Goal: Information Seeking & Learning: Learn about a topic

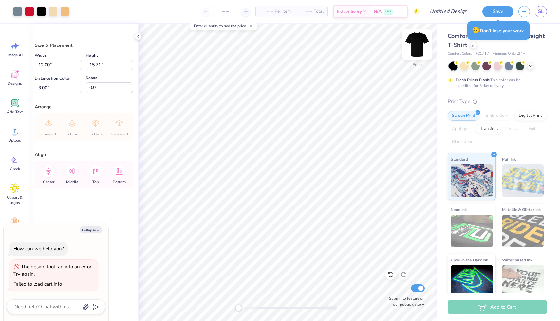
click at [417, 43] on img at bounding box center [417, 44] width 26 height 26
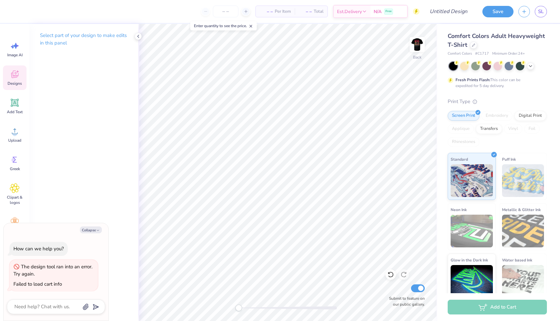
click at [18, 75] on icon at bounding box center [15, 74] width 10 height 10
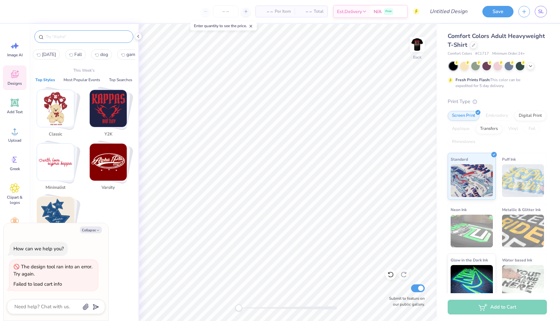
click at [64, 40] on input "text" at bounding box center [87, 36] width 84 height 7
click at [112, 118] on img "Stack Card Button Y2K" at bounding box center [108, 108] width 37 height 37
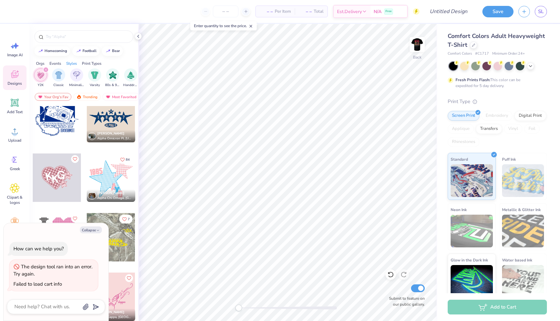
scroll to position [74, 0]
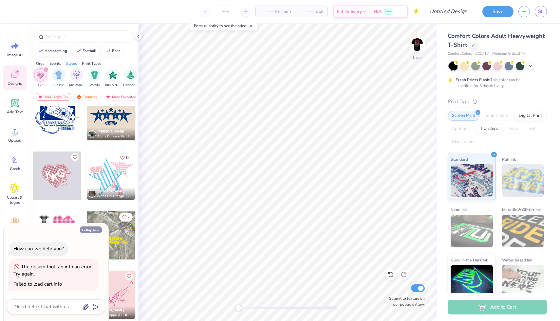
click at [94, 229] on button "Collapse" at bounding box center [91, 229] width 22 height 7
type textarea "x"
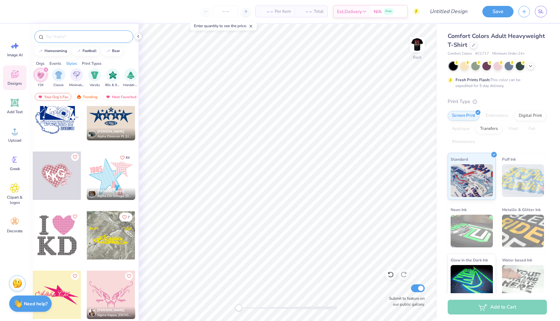
click at [75, 40] on input "text" at bounding box center [87, 36] width 84 height 7
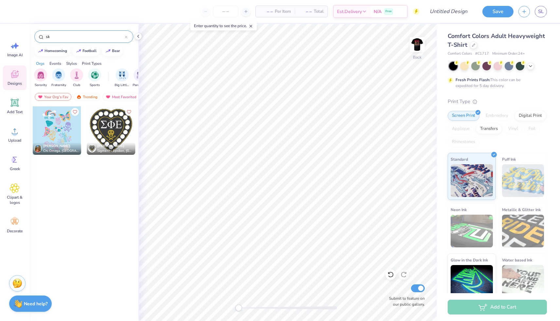
type input "s"
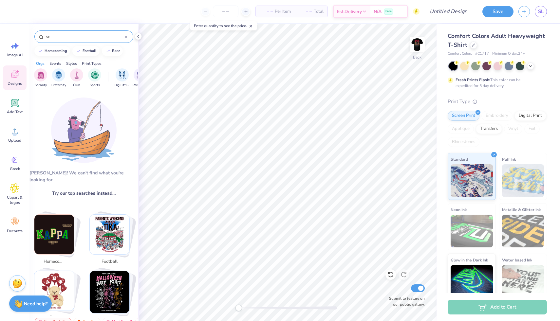
type input "s"
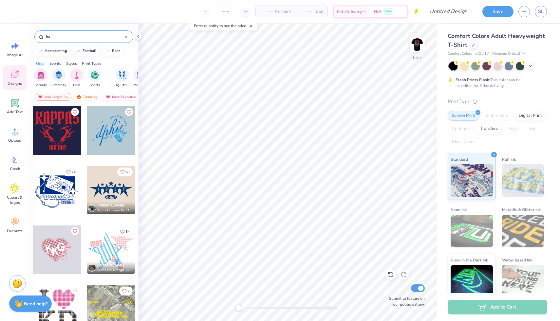
type input "h"
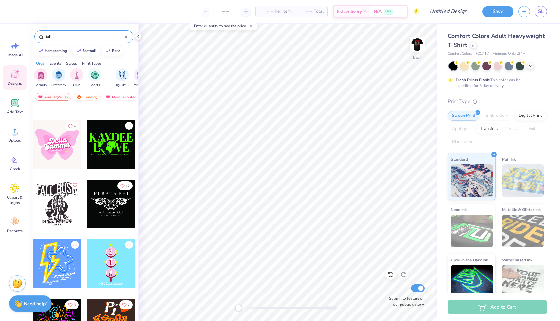
scroll to position [467, 0]
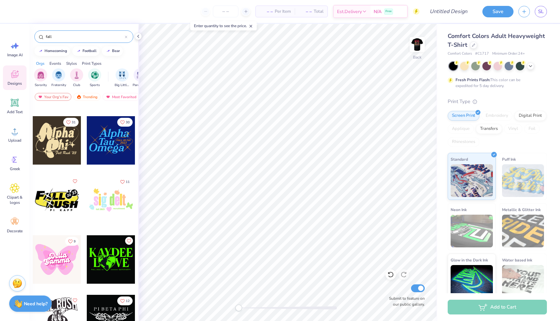
click at [58, 33] on div "fall" at bounding box center [83, 36] width 99 height 12
click at [53, 35] on input "fall" at bounding box center [85, 36] width 80 height 7
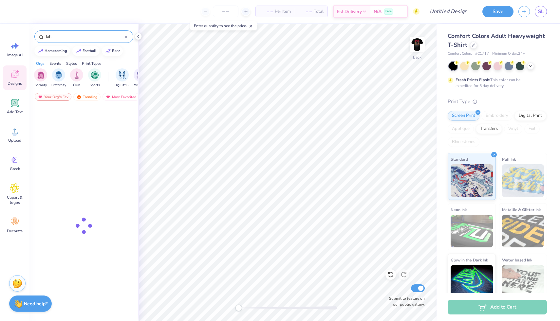
click at [53, 35] on input "fall" at bounding box center [85, 36] width 80 height 7
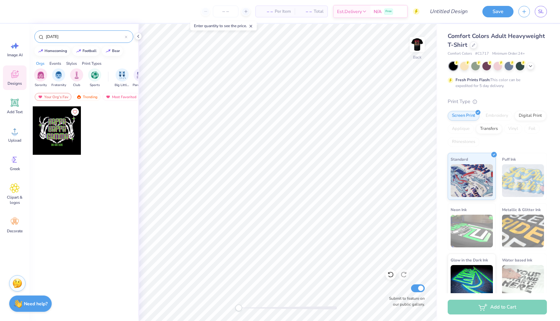
click at [53, 62] on div "Events" at bounding box center [55, 64] width 12 height 6
drag, startPoint x: 123, startPoint y: 77, endPoint x: 87, endPoint y: 77, distance: 36.7
click at [87, 77] on div "Big Little Reveal Parent's Weekend Game Day Philanthropy Rush & Bid PR & Genera…" at bounding box center [161, 77] width 254 height 19
click at [42, 53] on div at bounding box center [40, 50] width 7 height 7
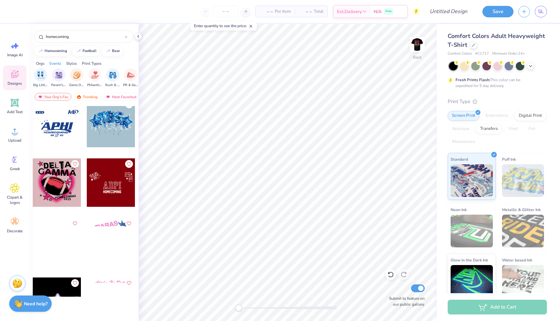
scroll to position [0, 0]
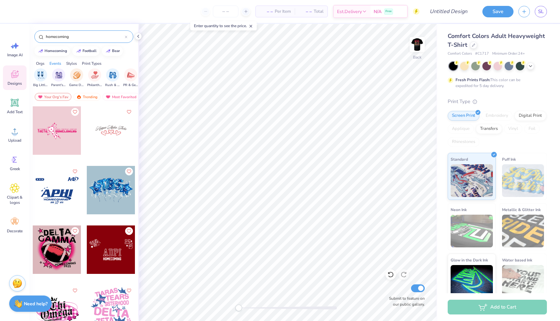
click at [59, 40] on input "homecoming" at bounding box center [85, 36] width 80 height 7
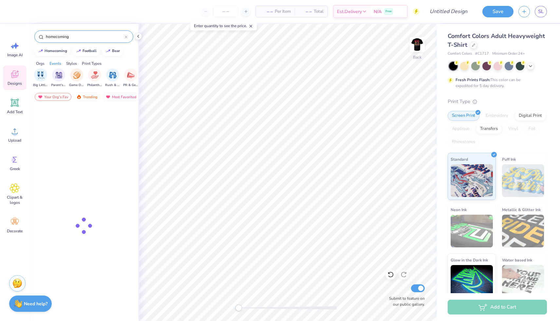
click at [59, 40] on input "homecoming" at bounding box center [85, 36] width 80 height 7
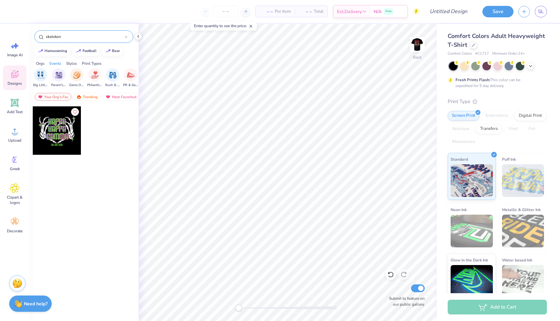
click at [69, 35] on input "skeleton" at bounding box center [85, 36] width 80 height 7
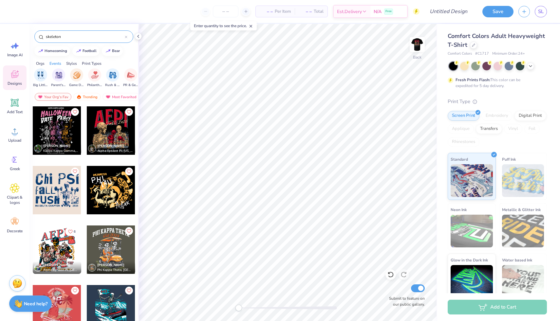
click at [69, 35] on input "skeleton" at bounding box center [85, 36] width 80 height 7
type input "[DATE]"
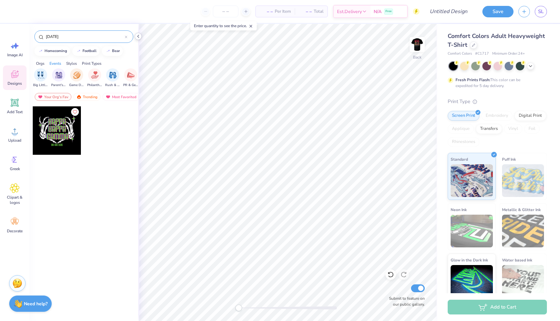
click at [139, 35] on icon at bounding box center [138, 36] width 5 height 5
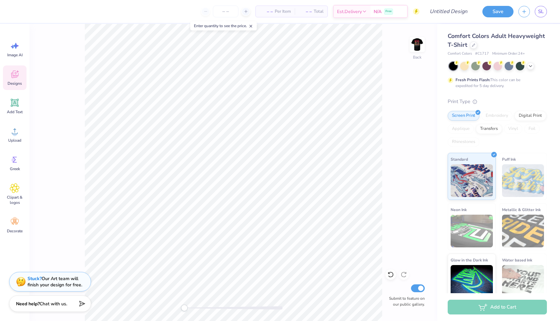
click at [8, 83] on span "Designs" at bounding box center [15, 83] width 14 height 5
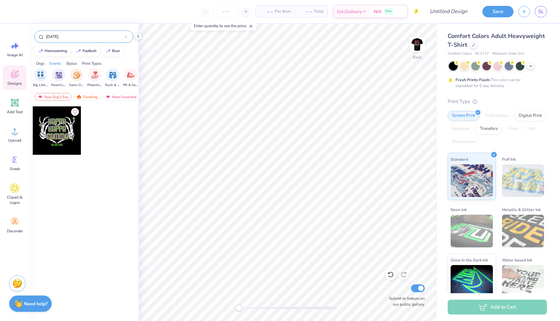
click at [66, 35] on input "[DATE]" at bounding box center [85, 36] width 80 height 7
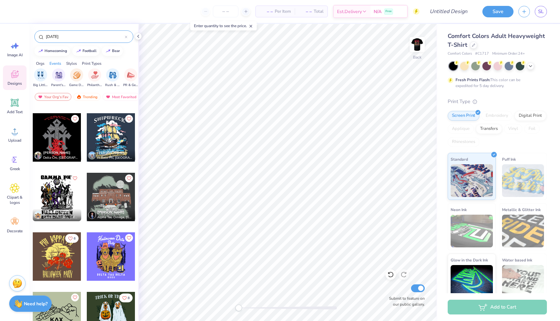
scroll to position [276, 0]
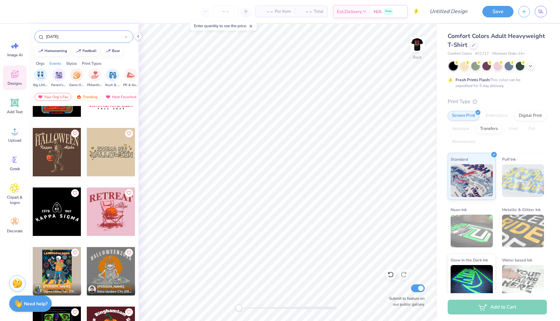
click at [59, 213] on div at bounding box center [57, 212] width 48 height 48
